Goal: Task Accomplishment & Management: Manage account settings

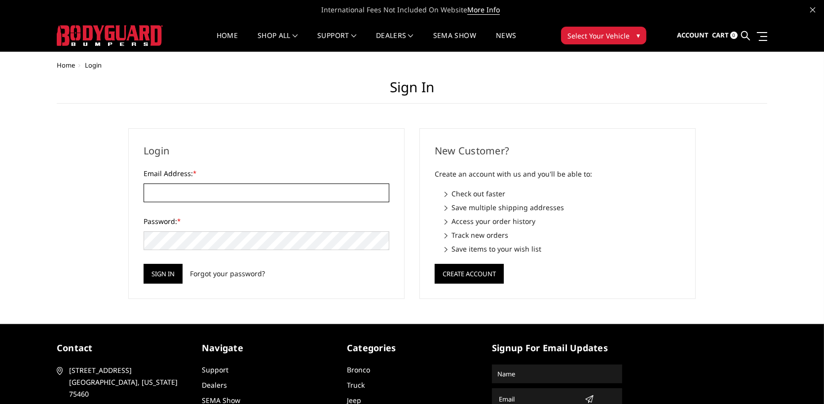
click at [215, 190] on input "Email Address: *" at bounding box center [267, 193] width 246 height 19
type input "kevinkws78@yahoo.com"
click at [168, 273] on input "Sign in" at bounding box center [163, 274] width 39 height 20
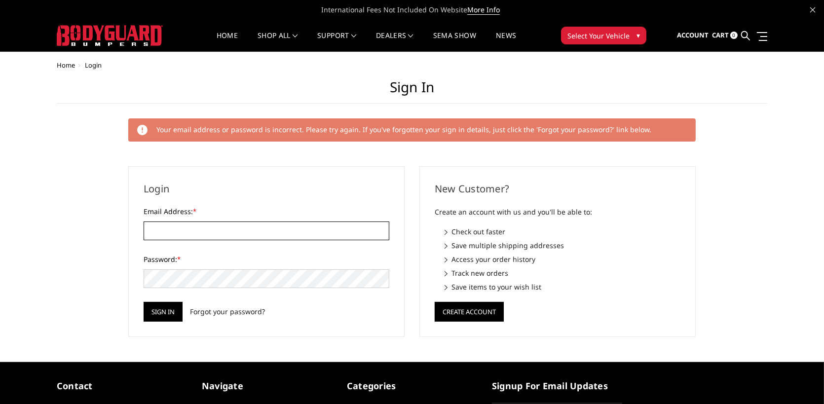
click at [182, 228] on input "Email Address: *" at bounding box center [267, 231] width 246 height 19
type input "kevinkws78@yahoo.com"
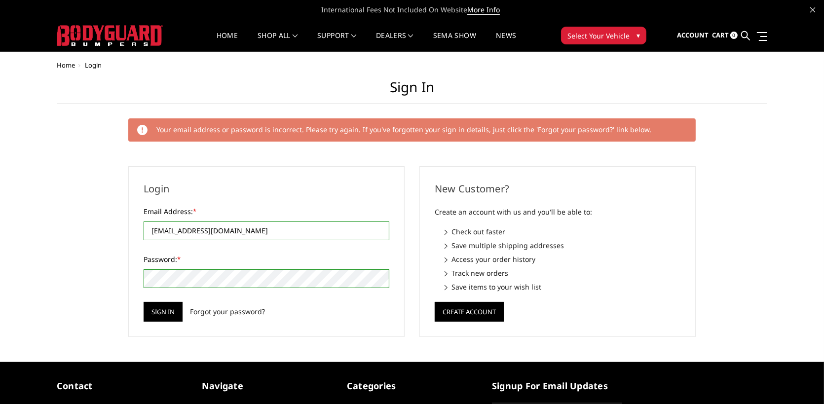
click at [144, 302] on input "Sign in" at bounding box center [163, 312] width 39 height 20
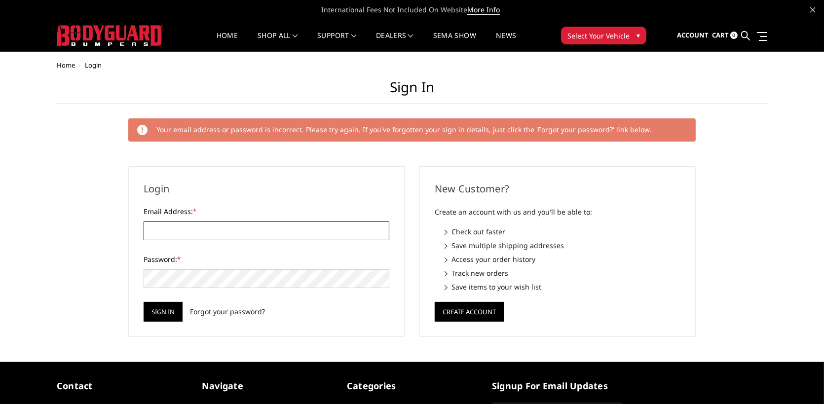
click at [188, 230] on input "Email Address: *" at bounding box center [267, 231] width 246 height 19
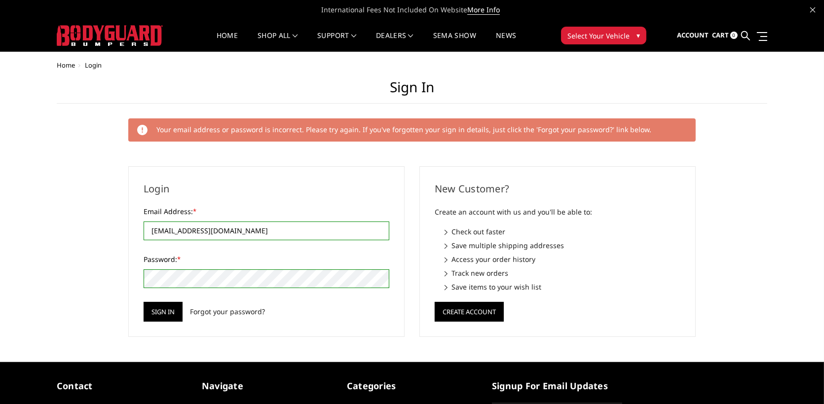
type input "[EMAIL_ADDRESS][DOMAIN_NAME]"
click at [144, 302] on input "Sign in" at bounding box center [163, 312] width 39 height 20
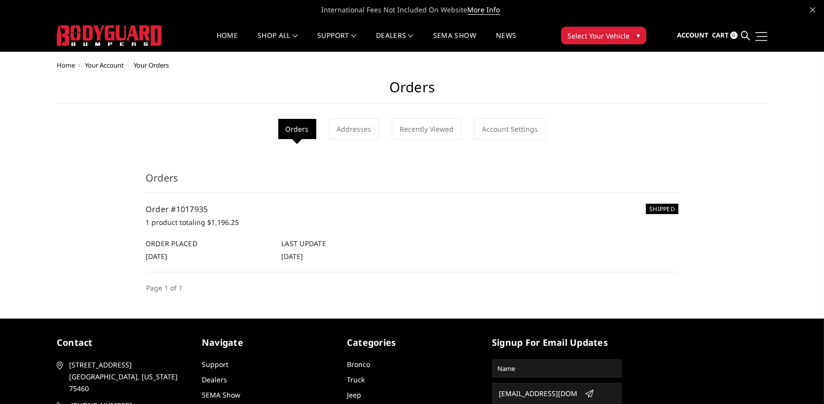
click at [762, 35] on link at bounding box center [761, 36] width 14 height 10
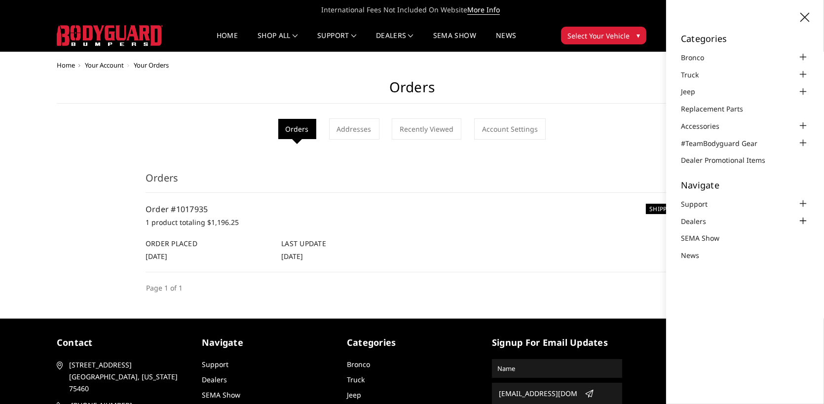
click at [802, 215] on div at bounding box center [803, 221] width 12 height 12
click at [571, 157] on div "Home Your Account Your Orders Orders Orders Addresses Recently Viewed Account S…" at bounding box center [412, 178] width 711 height 232
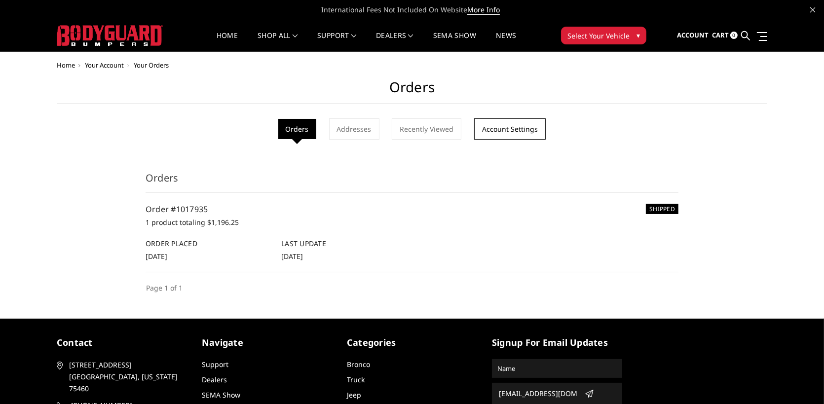
click at [480, 133] on link "Account Settings" at bounding box center [510, 128] width 72 height 21
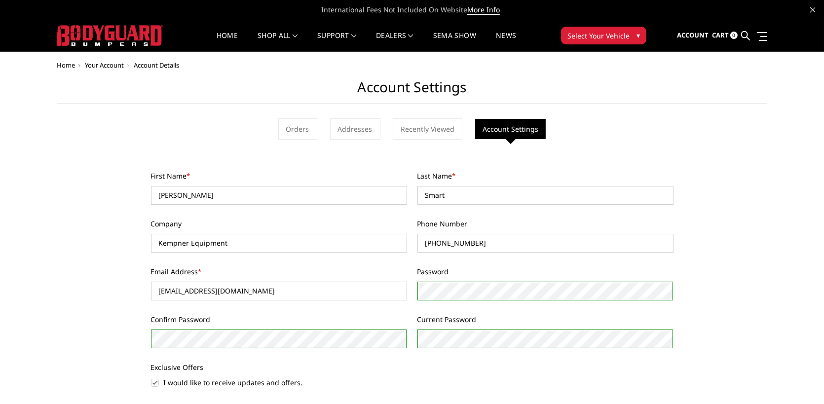
click at [152, 383] on label "I would like to receive updates and offers." at bounding box center [279, 382] width 256 height 10
click at [151, 378] on input "I would like to receive updates and offers." at bounding box center [151, 377] width 0 height 0
checkbox input "false"
click at [120, 351] on div "Home Your Account Account Details Account Settings Orders Addresses Recently Vi…" at bounding box center [412, 246] width 711 height 368
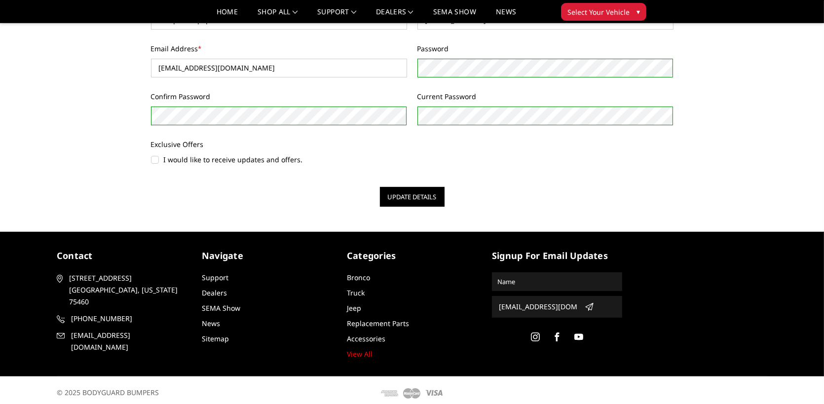
scroll to position [197, 0]
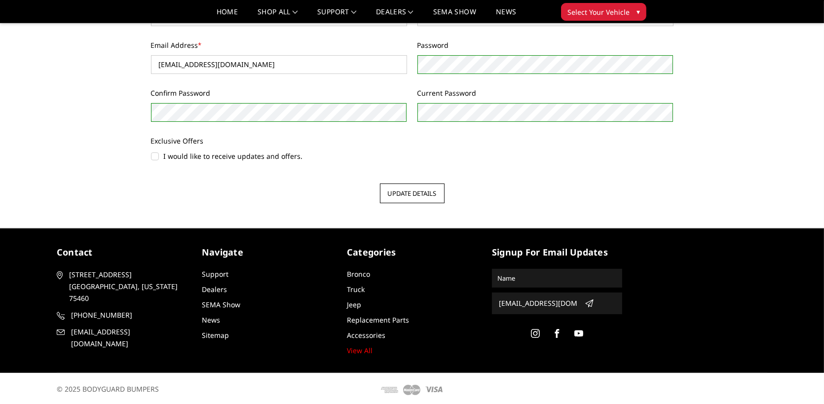
click at [409, 192] on button "Update Details" at bounding box center [412, 194] width 65 height 20
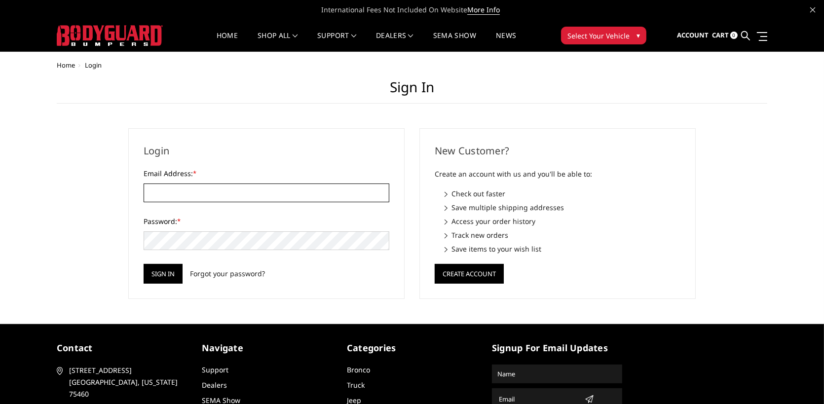
click at [297, 199] on input "Email Address: *" at bounding box center [267, 193] width 246 height 19
type input "[EMAIL_ADDRESS][DOMAIN_NAME]"
click at [144, 264] on input "Sign in" at bounding box center [163, 274] width 39 height 20
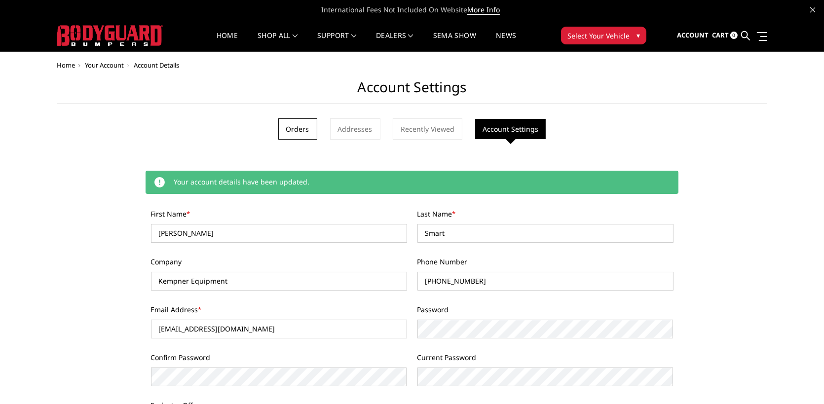
click at [297, 125] on link "Orders" at bounding box center [297, 128] width 39 height 21
